Goal: Task Accomplishment & Management: Manage account settings

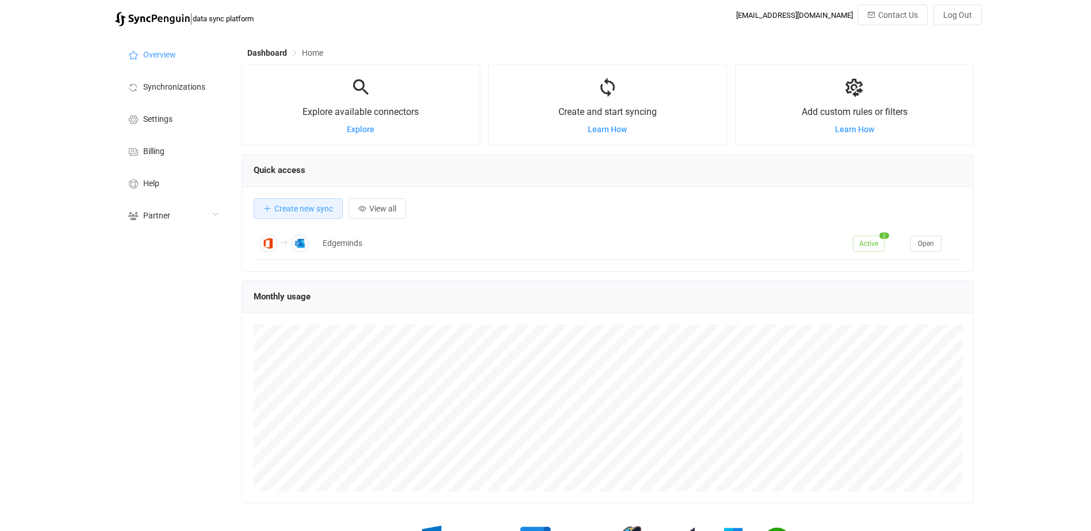
scroll to position [223, 732]
click at [182, 211] on div "Partner" at bounding box center [172, 215] width 115 height 32
click at [155, 250] on span "Users" at bounding box center [148, 246] width 20 height 9
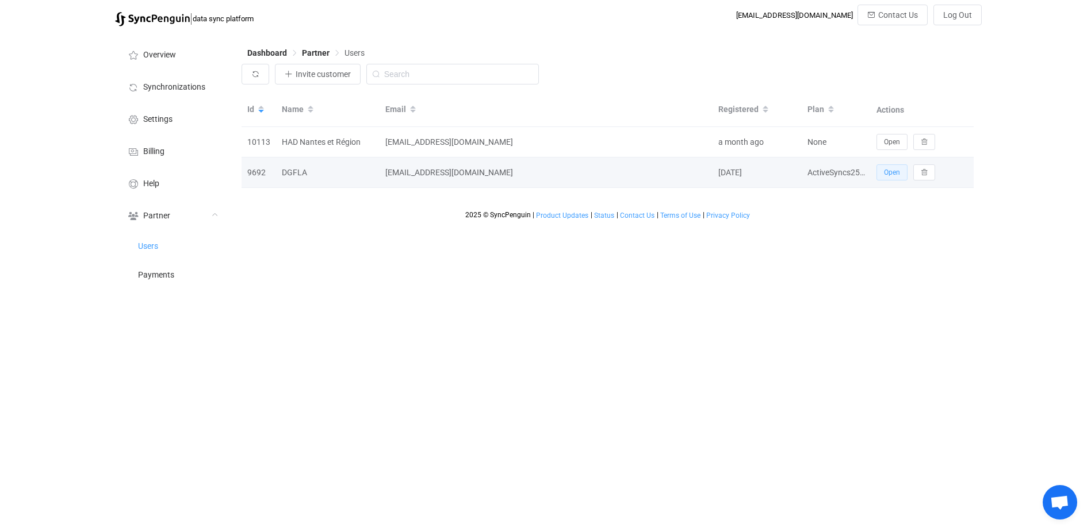
click at [895, 174] on span "Open" at bounding box center [892, 172] width 16 height 8
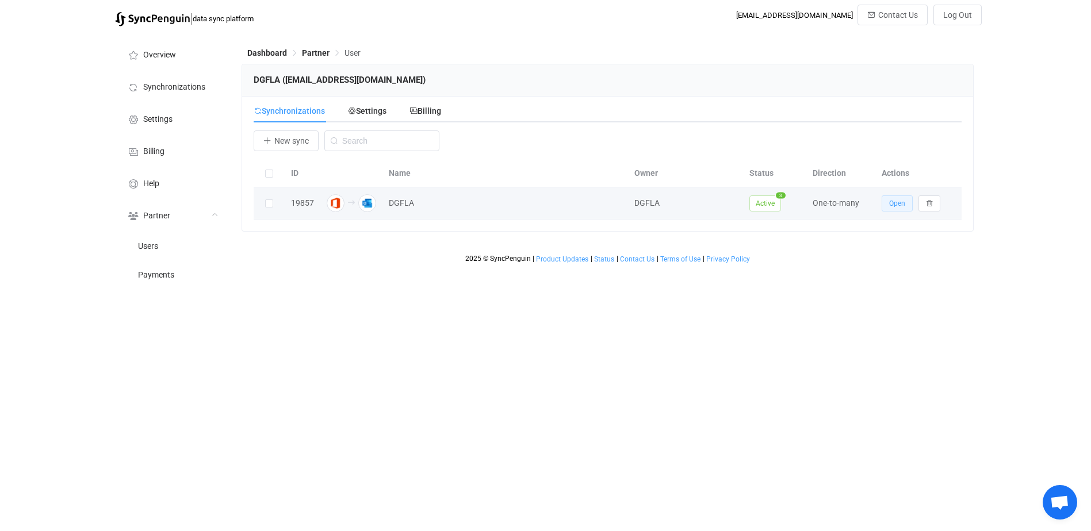
click at [895, 205] on span "Open" at bounding box center [897, 204] width 16 height 8
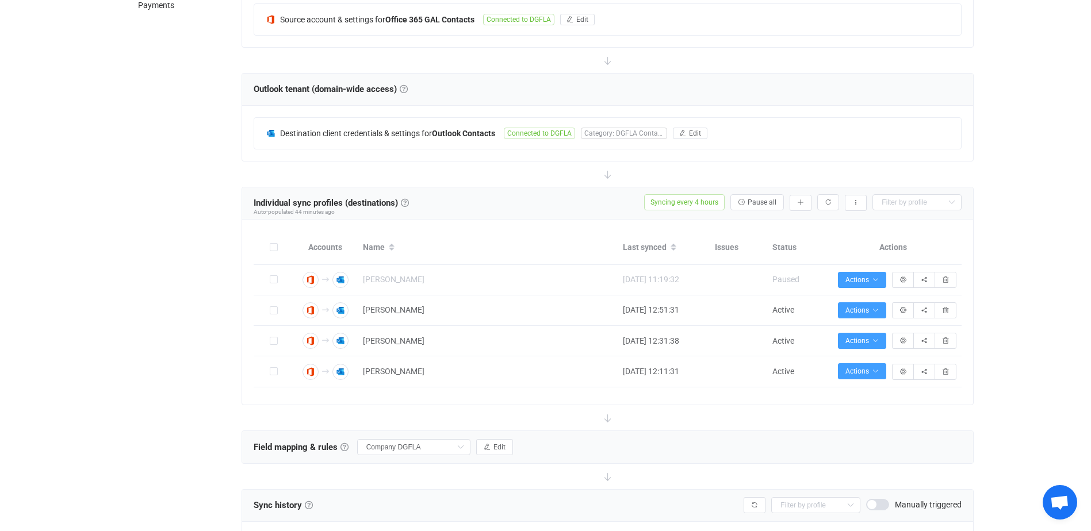
scroll to position [279, 0]
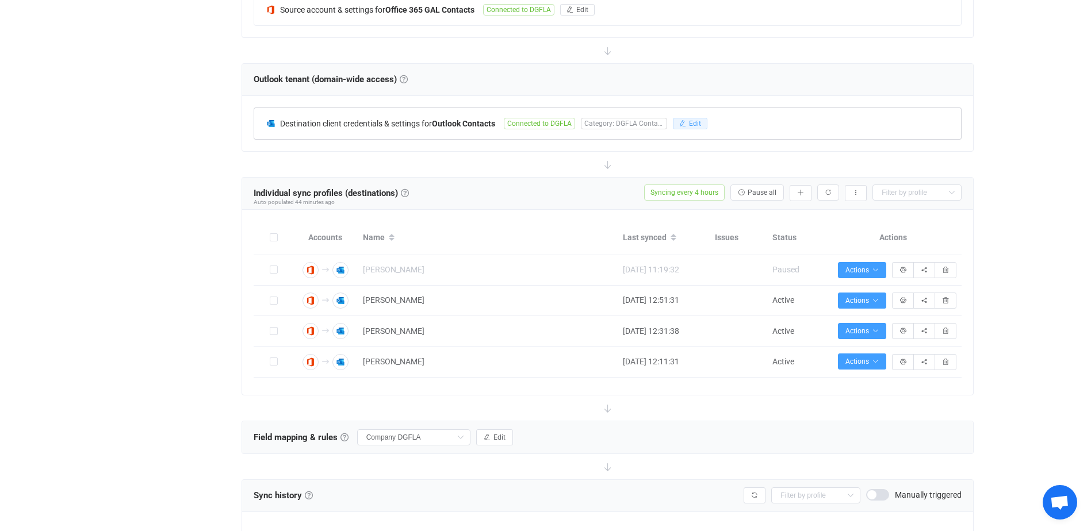
click at [699, 120] on span "Edit" at bounding box center [695, 124] width 12 height 8
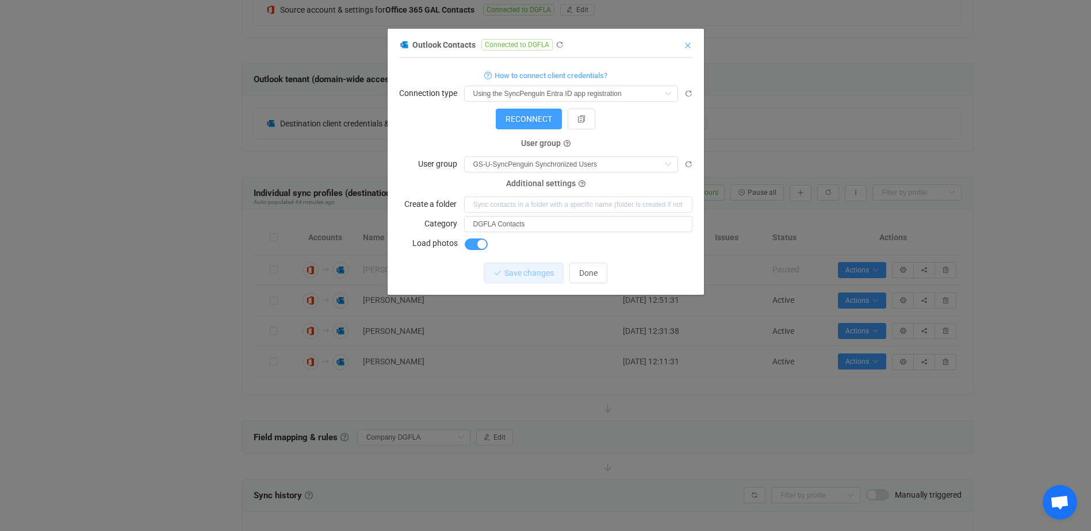
click at [689, 48] on icon "Close" at bounding box center [687, 45] width 9 height 9
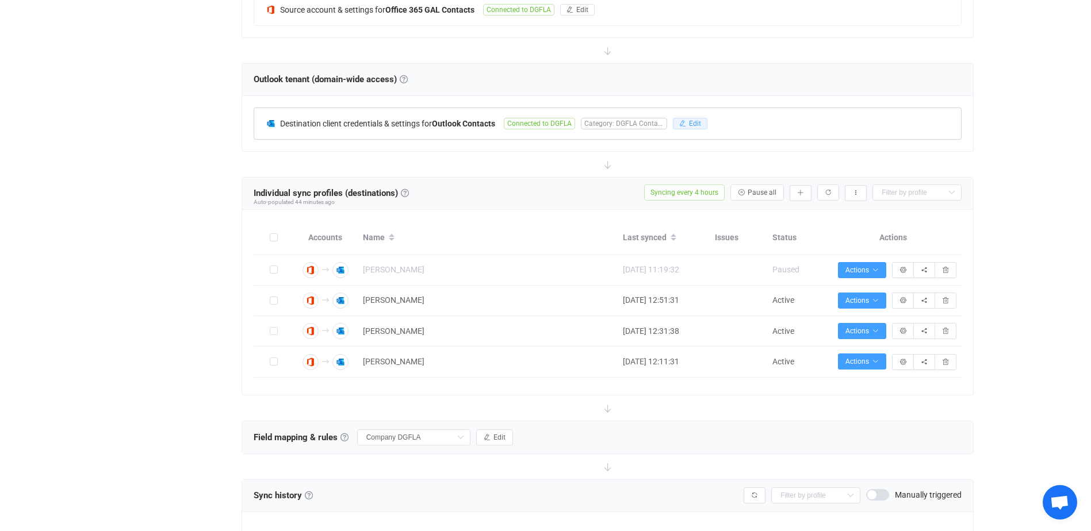
click at [691, 125] on button "Edit" at bounding box center [690, 124] width 35 height 12
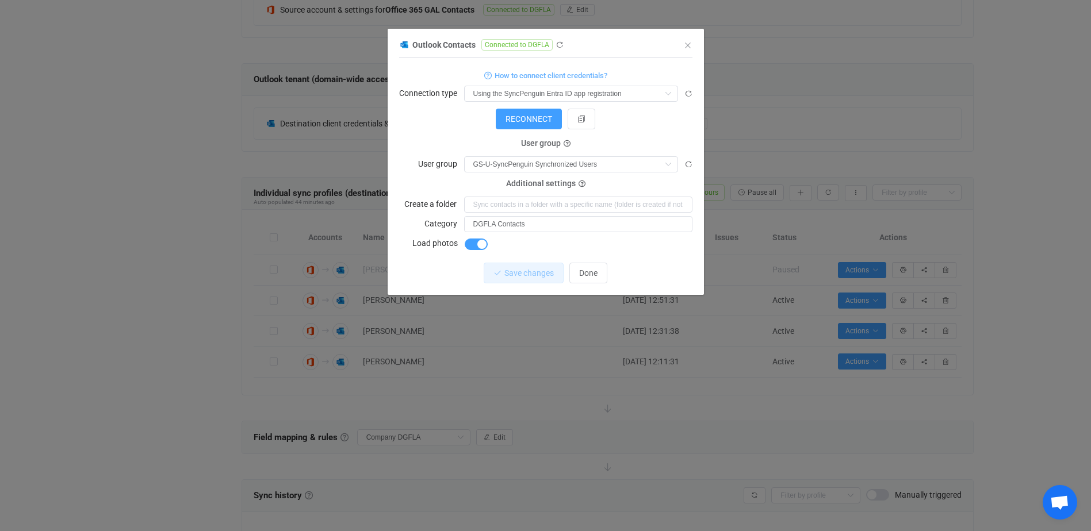
click at [946, 144] on div "Outlook Contacts Connected to DGFLA 1 { { "connectionType": "default", "accessT…" at bounding box center [545, 265] width 1091 height 531
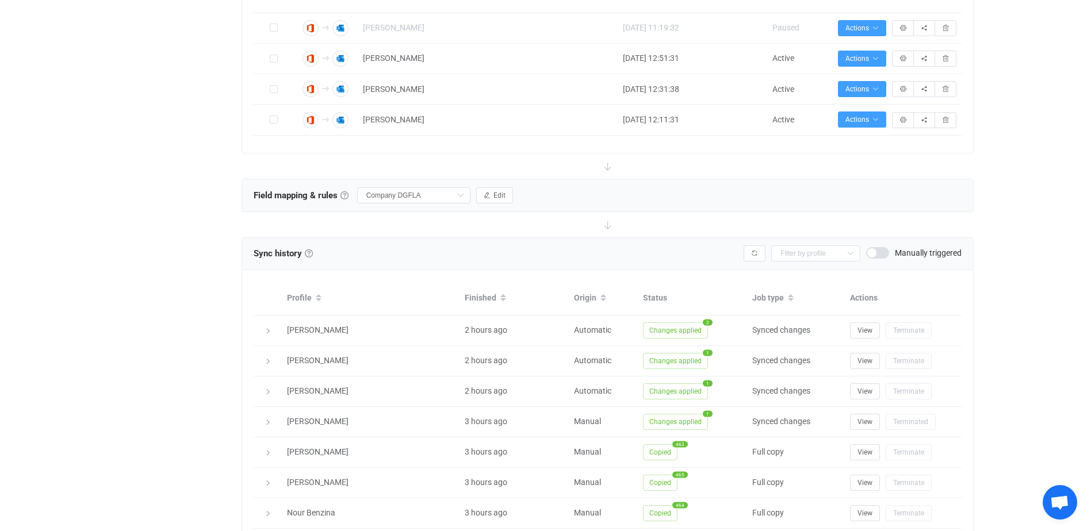
scroll to position [337, 0]
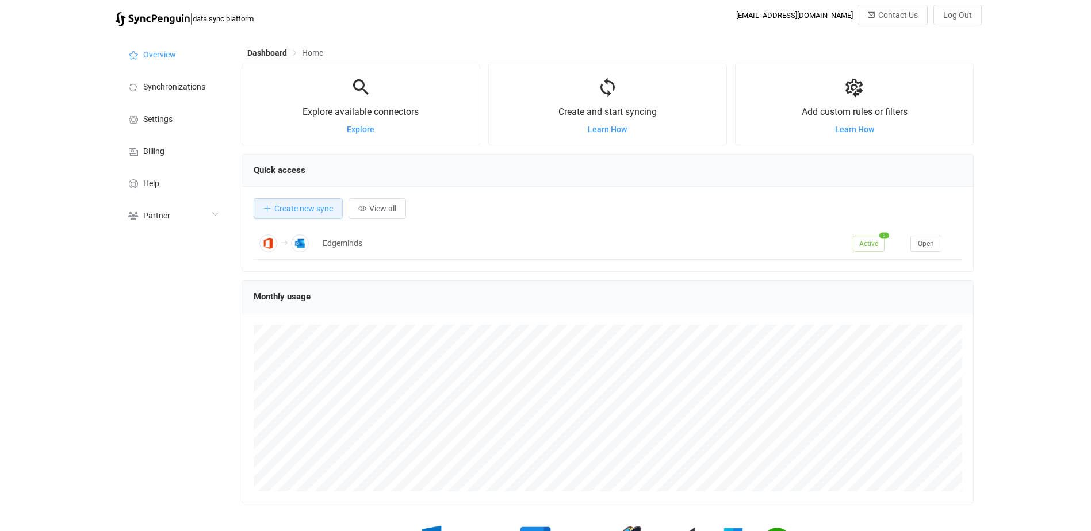
scroll to position [223, 732]
click at [152, 219] on span "Partner" at bounding box center [156, 216] width 27 height 9
click at [154, 249] on span "Users" at bounding box center [148, 246] width 20 height 9
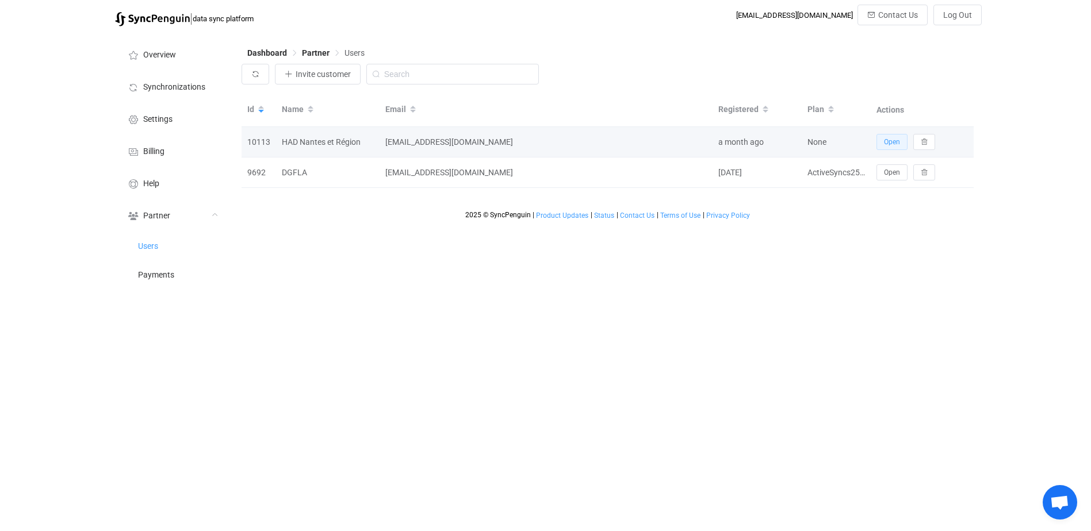
click at [899, 144] on span "Open" at bounding box center [892, 142] width 16 height 8
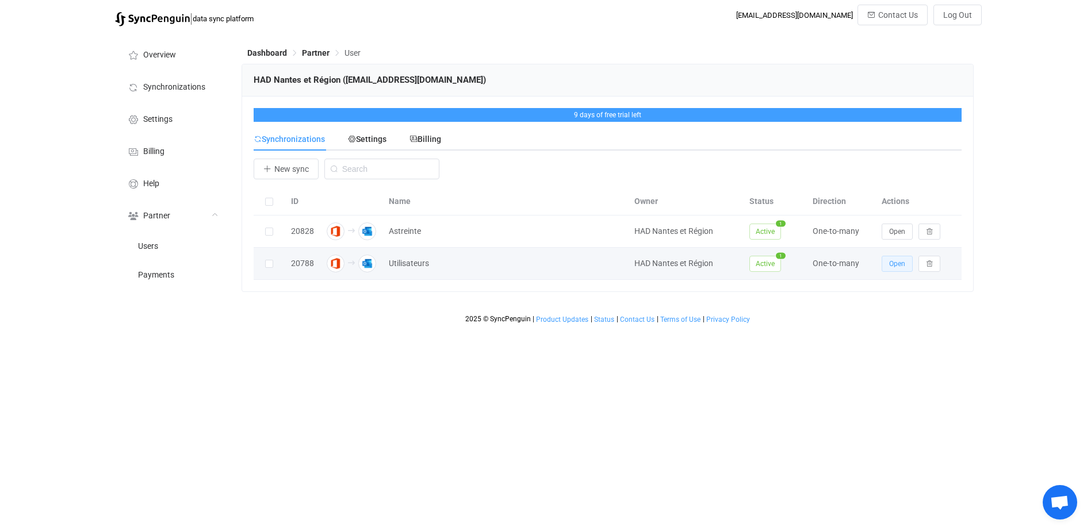
click at [899, 264] on span "Open" at bounding box center [897, 264] width 16 height 8
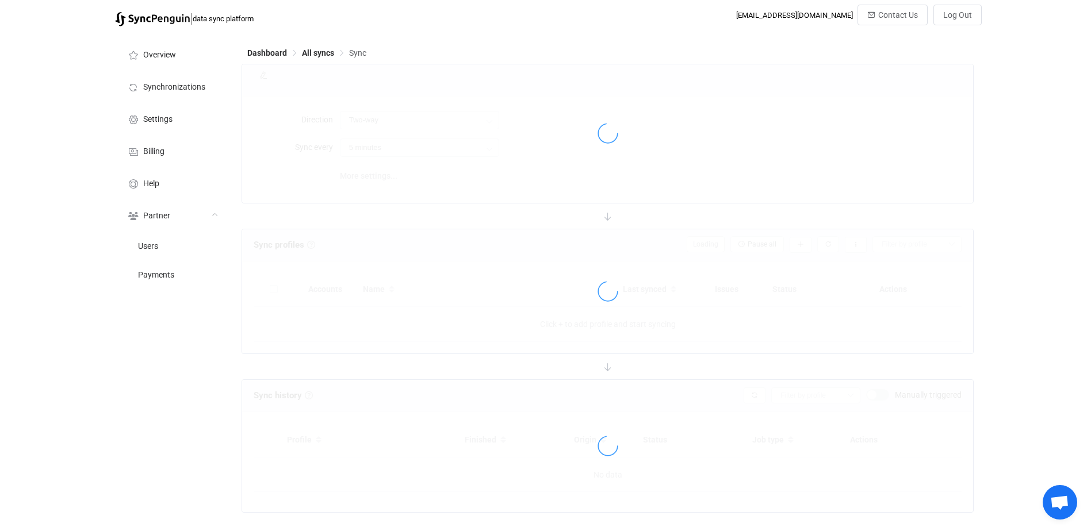
type input "Office 365 GAL → Outlook (one to many)"
type input "8 hours"
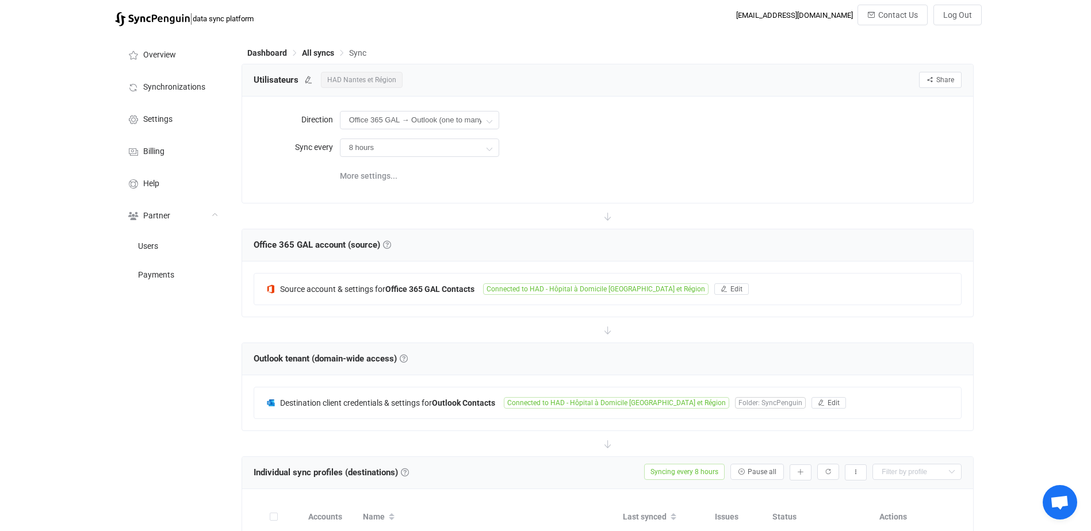
click at [944, 83] on span "Share" at bounding box center [945, 80] width 18 height 8
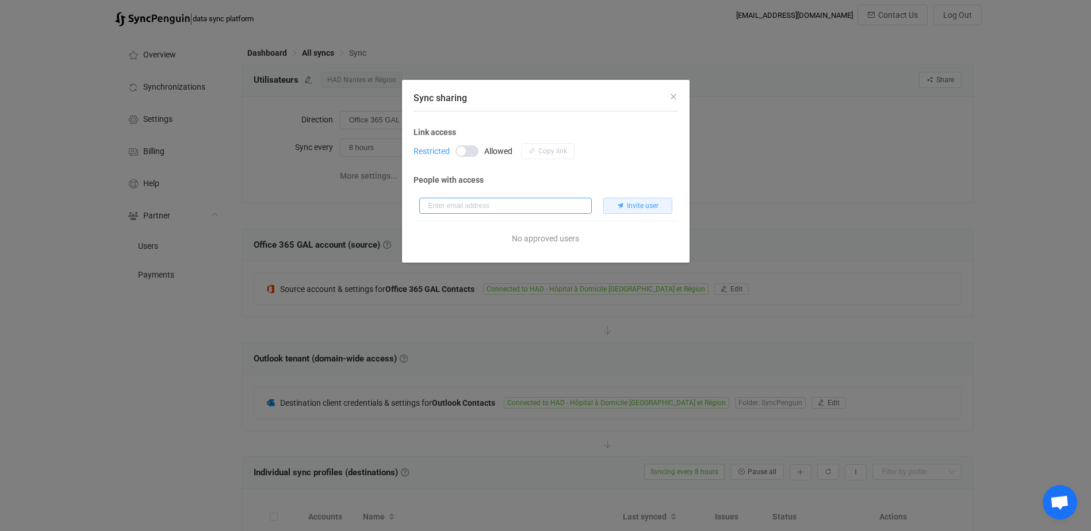
type input "[EMAIL_ADDRESS][DOMAIN_NAME]"
click at [672, 98] on icon "Close" at bounding box center [673, 96] width 9 height 9
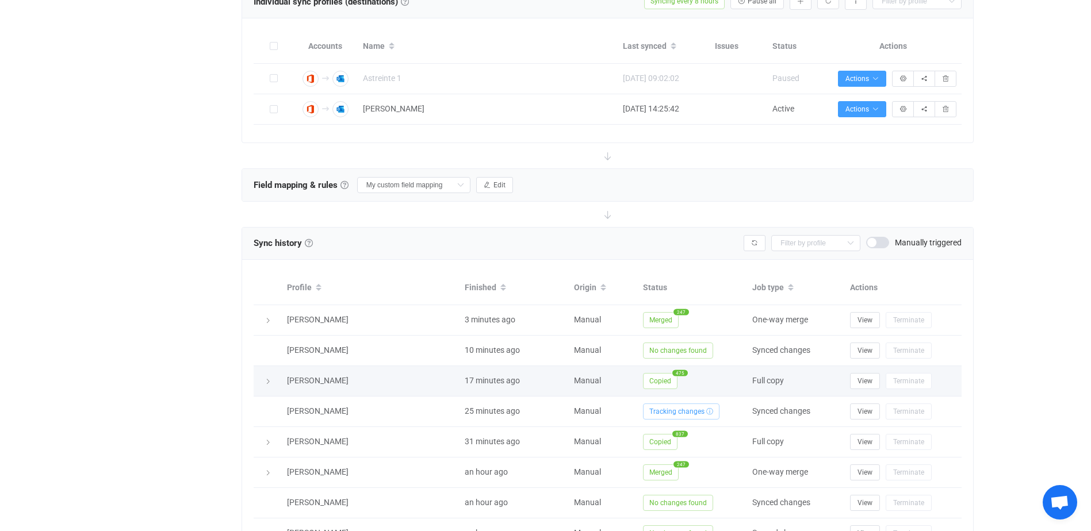
scroll to position [518, 0]
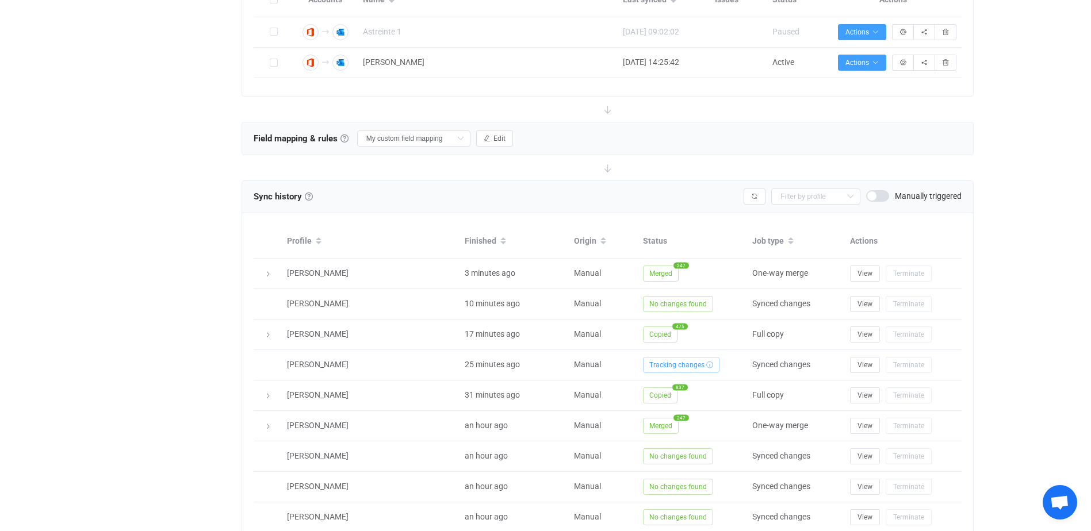
click at [1064, 285] on div "| data sync platform [EMAIL_ADDRESS][DOMAIN_NAME] Contact Us Log Out Overview S…" at bounding box center [545, 61] width 1091 height 1149
click at [1062, 242] on div "| data sync platform [EMAIL_ADDRESS][DOMAIN_NAME] Contact Us Log Out Overview S…" at bounding box center [545, 61] width 1091 height 1149
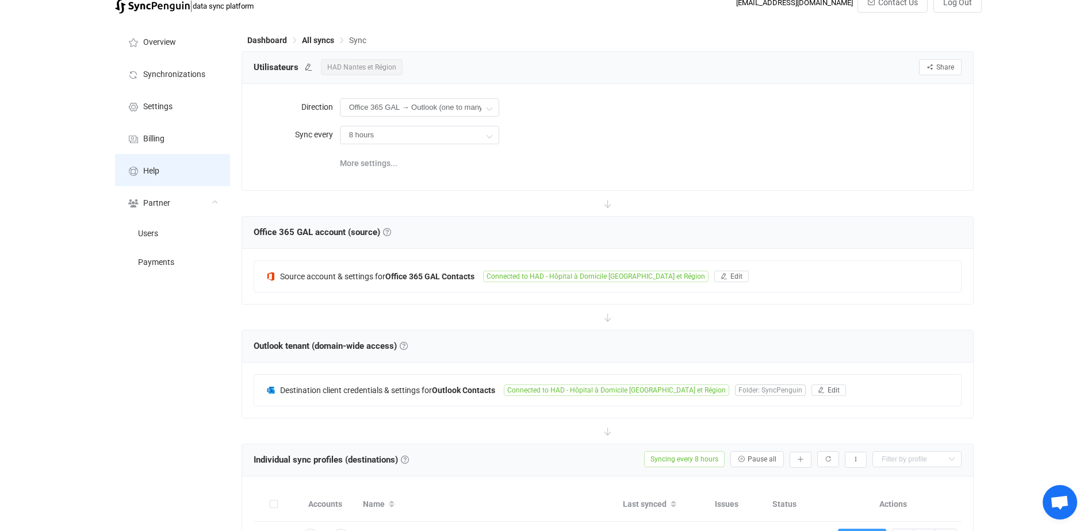
scroll to position [0, 0]
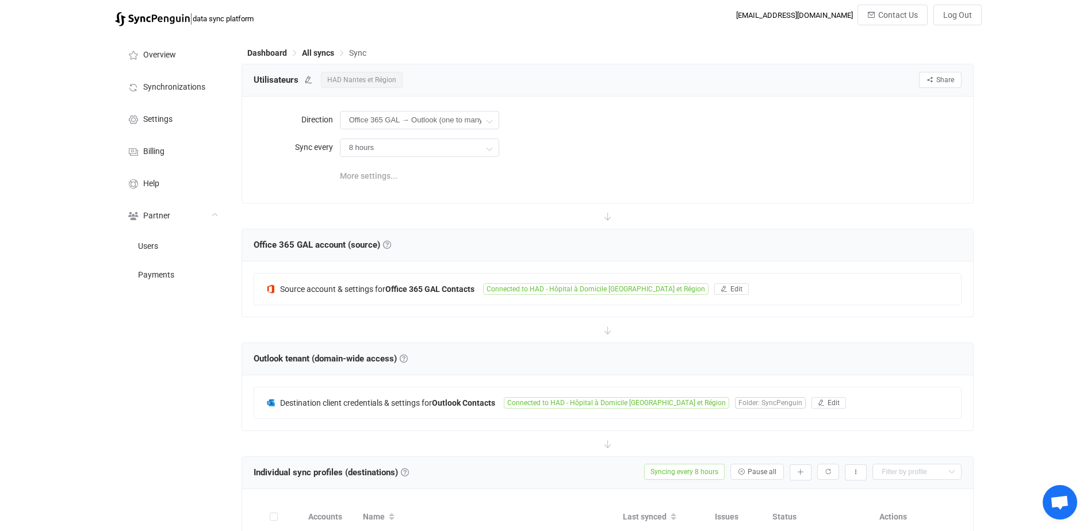
click at [371, 174] on span "More settings..." at bounding box center [369, 175] width 58 height 23
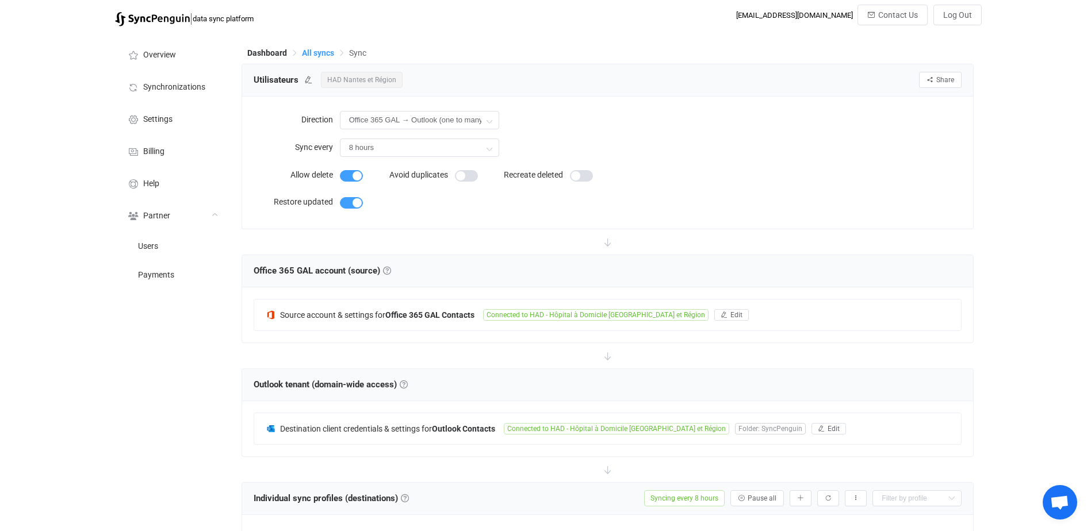
click at [317, 55] on span "All syncs" at bounding box center [318, 52] width 32 height 9
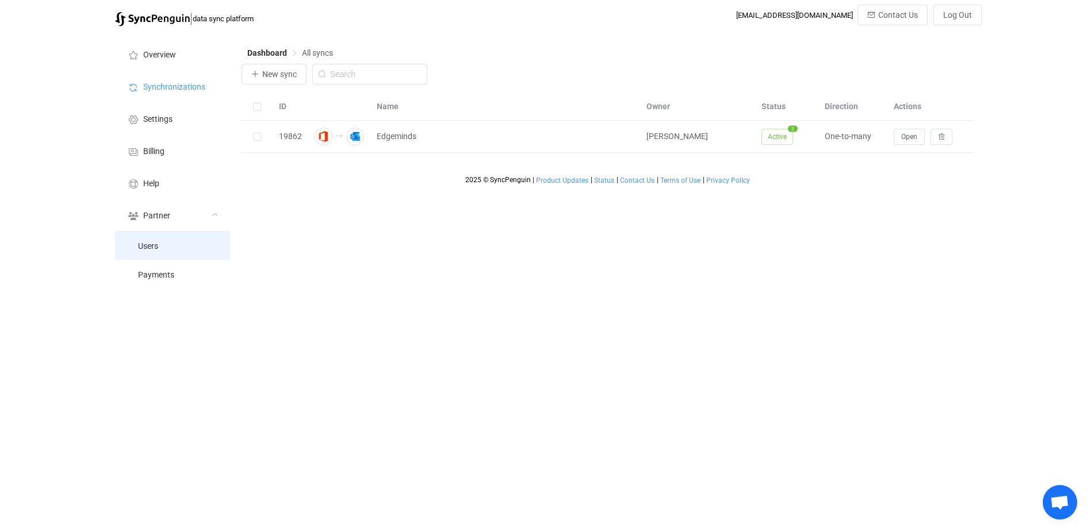
click at [171, 245] on li "Users" at bounding box center [172, 245] width 115 height 29
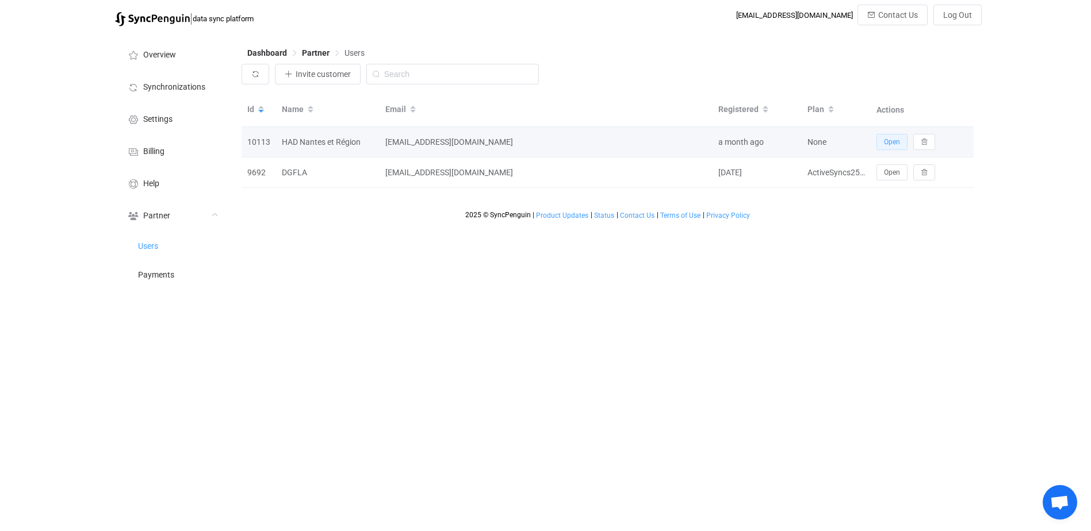
click at [893, 146] on span "Open" at bounding box center [892, 142] width 16 height 8
click at [891, 148] on button "Open" at bounding box center [891, 142] width 31 height 16
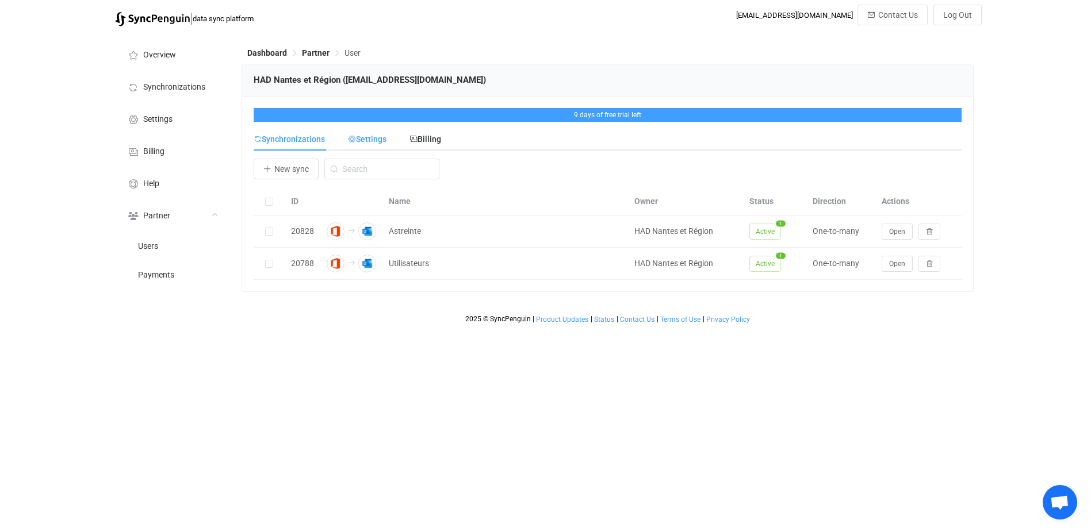
click at [391, 140] on div "Settings" at bounding box center [367, 139] width 62 height 23
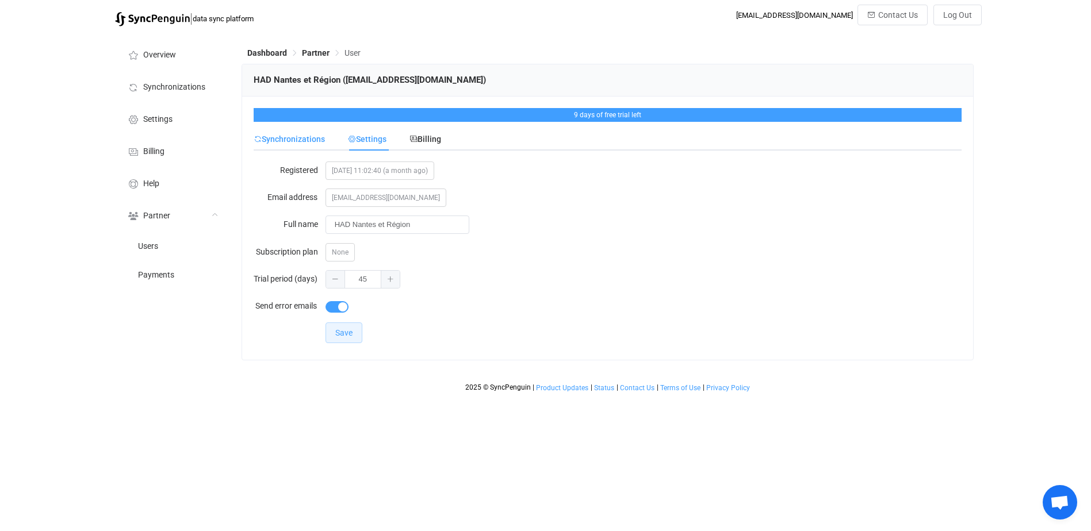
click at [305, 140] on span "Synchronizations" at bounding box center [289, 139] width 71 height 9
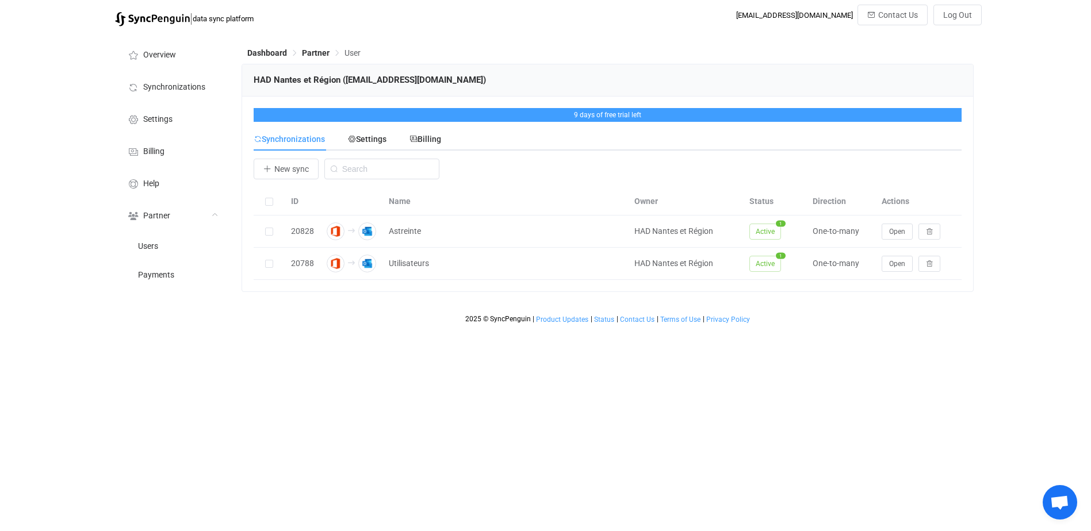
click at [368, 329] on html "| data sync platform [EMAIL_ADDRESS][DOMAIN_NAME] Contact Us Log Out Overview S…" at bounding box center [545, 164] width 1091 height 329
